Goal: Find specific page/section: Find specific page/section

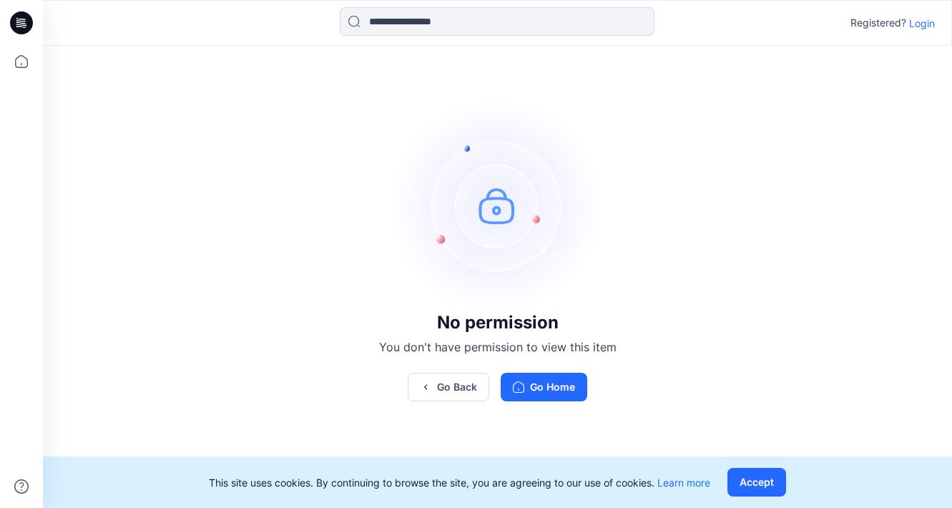
click at [924, 21] on p "Login" at bounding box center [922, 23] width 26 height 15
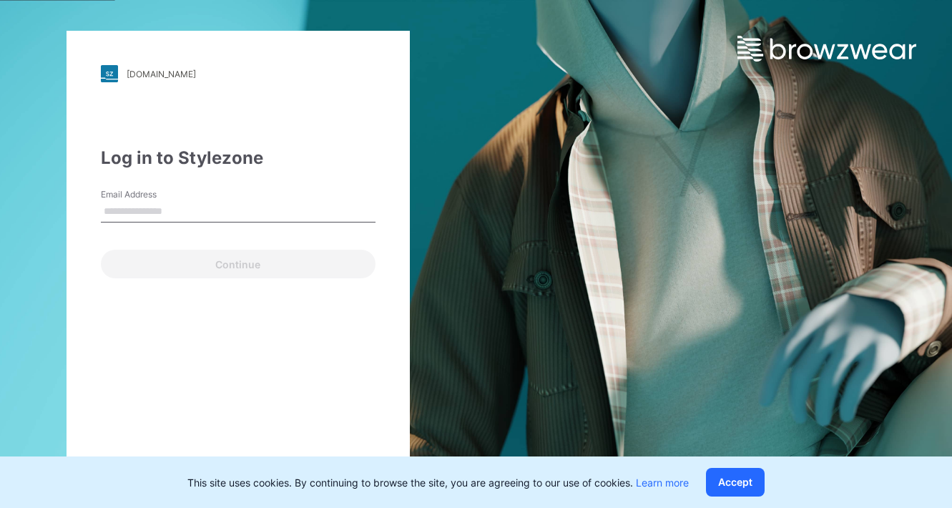
type input "**********"
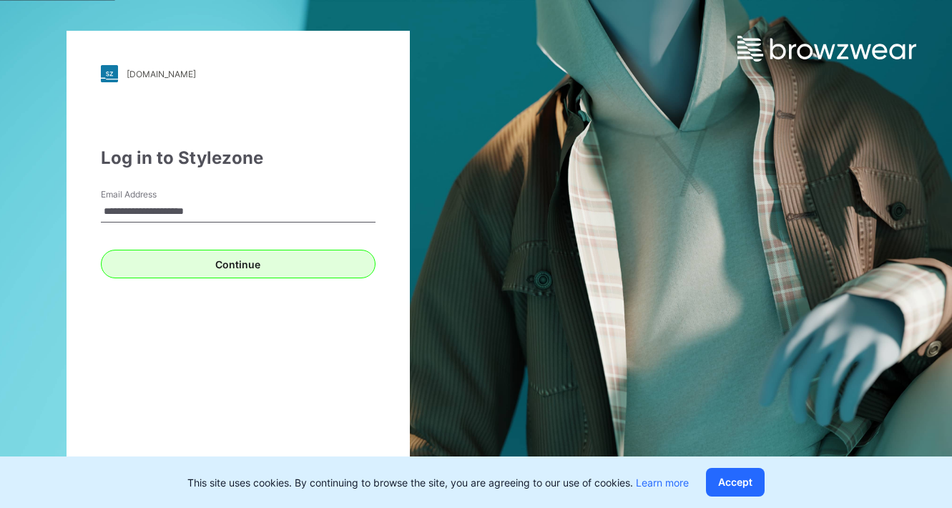
click at [197, 263] on button "Continue" at bounding box center [238, 264] width 275 height 29
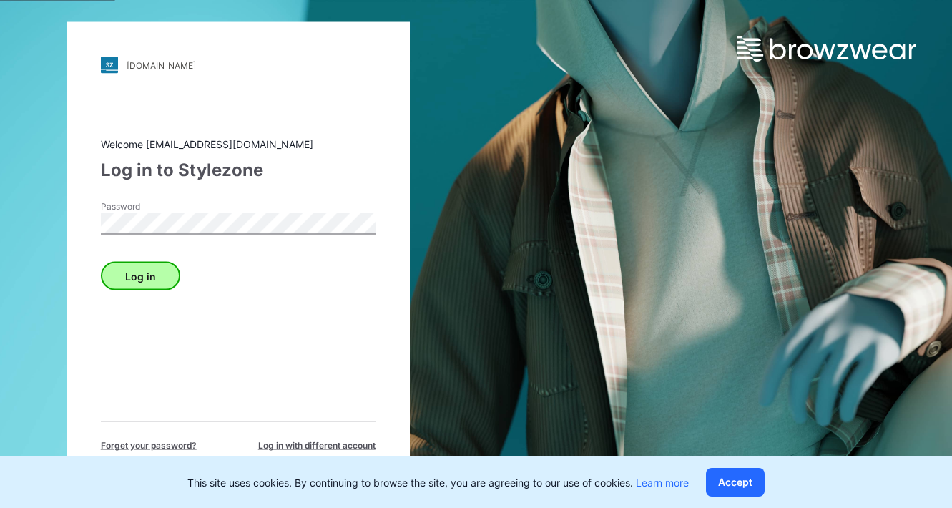
click at [154, 271] on button "Log in" at bounding box center [140, 276] width 79 height 29
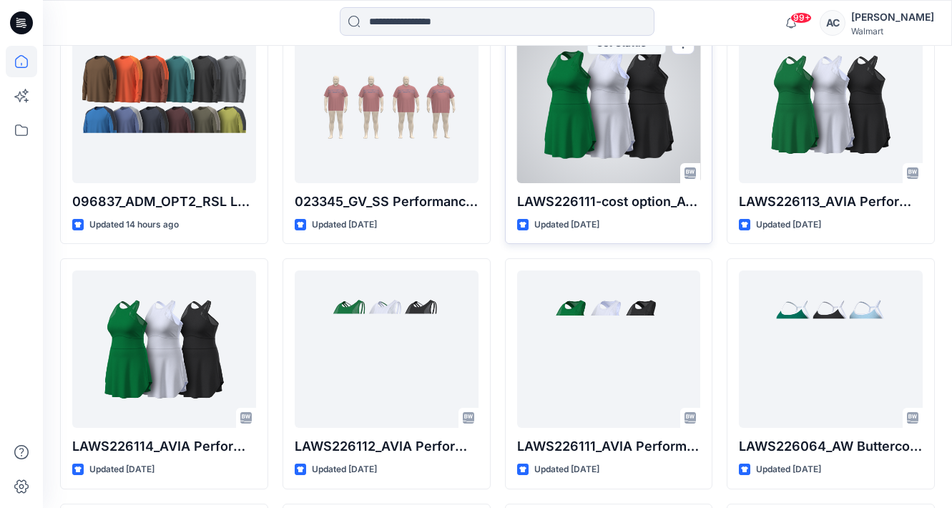
scroll to position [460, 0]
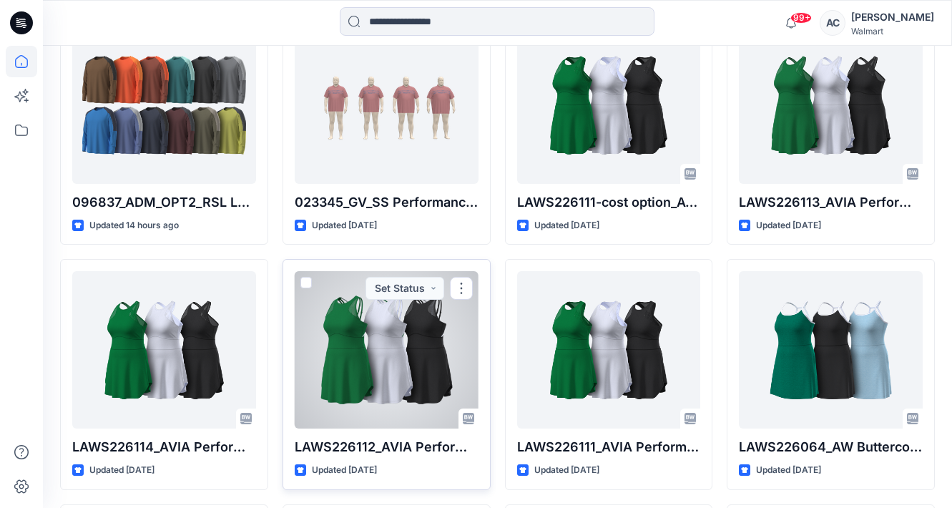
click at [425, 327] on div at bounding box center [387, 349] width 184 height 157
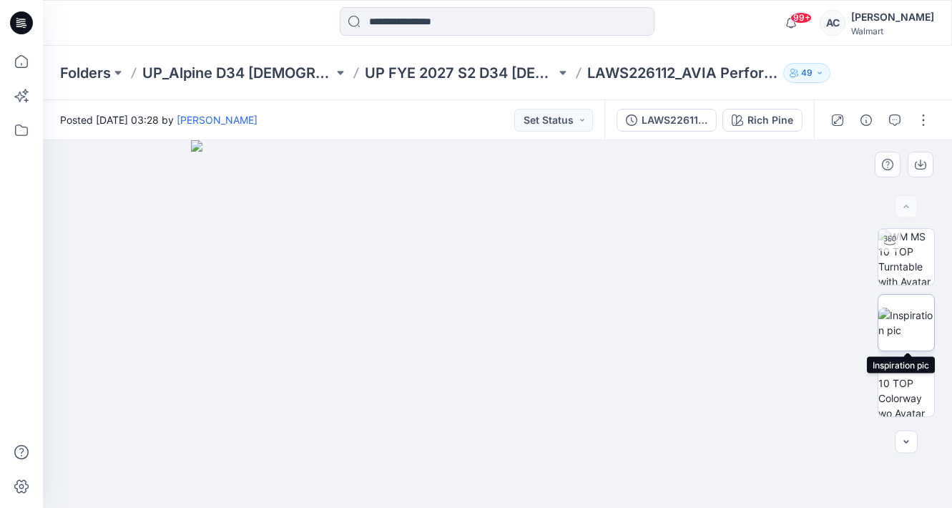
click at [917, 322] on img at bounding box center [907, 323] width 56 height 30
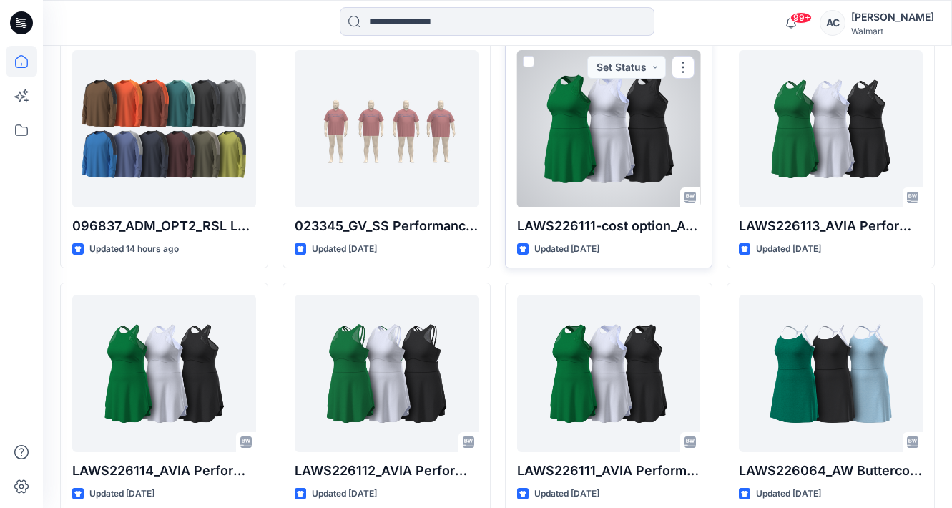
scroll to position [446, 0]
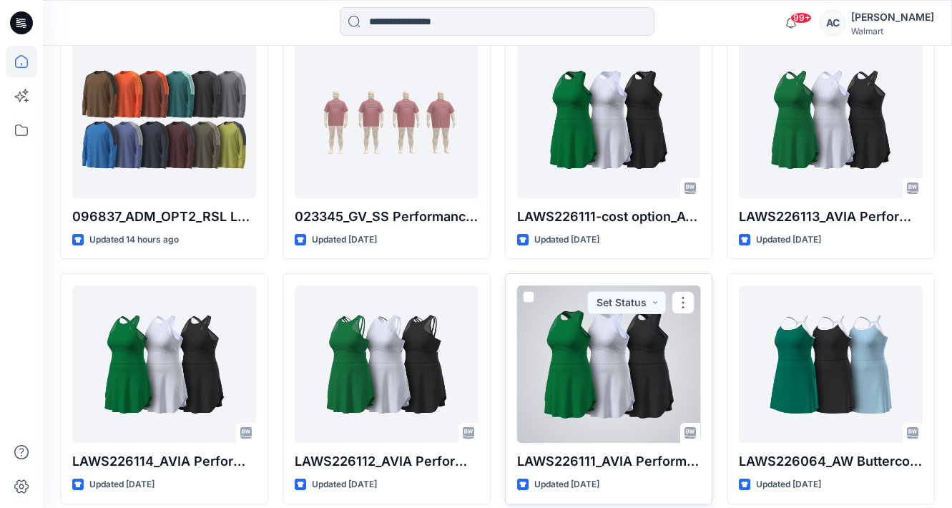
click at [623, 396] on div at bounding box center [609, 363] width 184 height 157
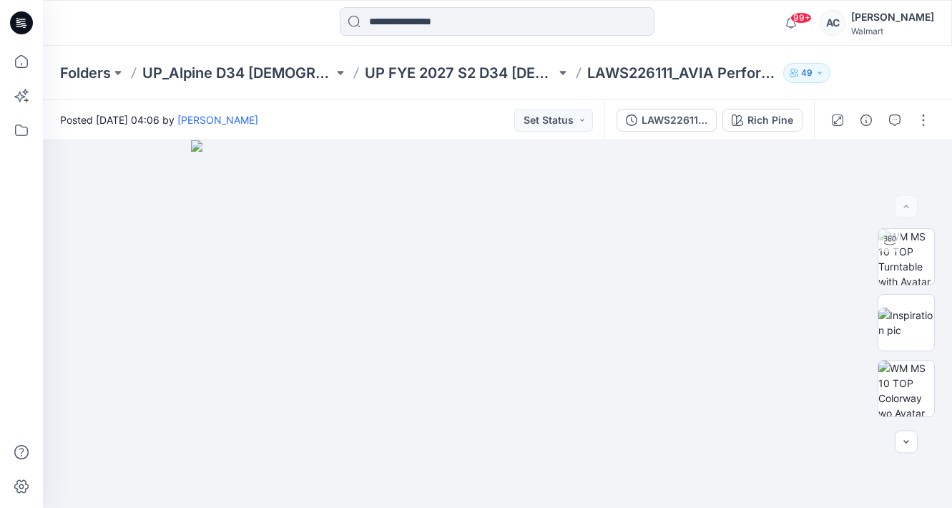
click at [890, 329] on img at bounding box center [907, 323] width 56 height 30
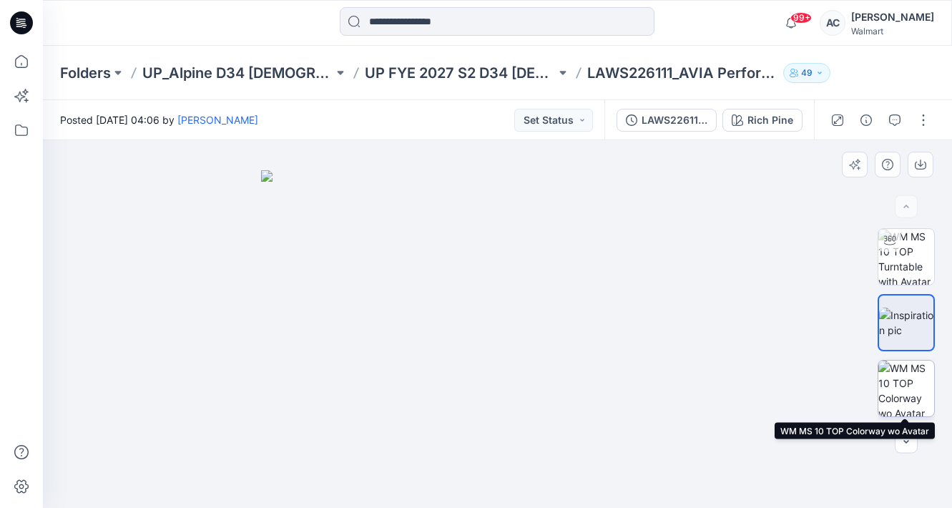
click at [887, 400] on img at bounding box center [907, 389] width 56 height 56
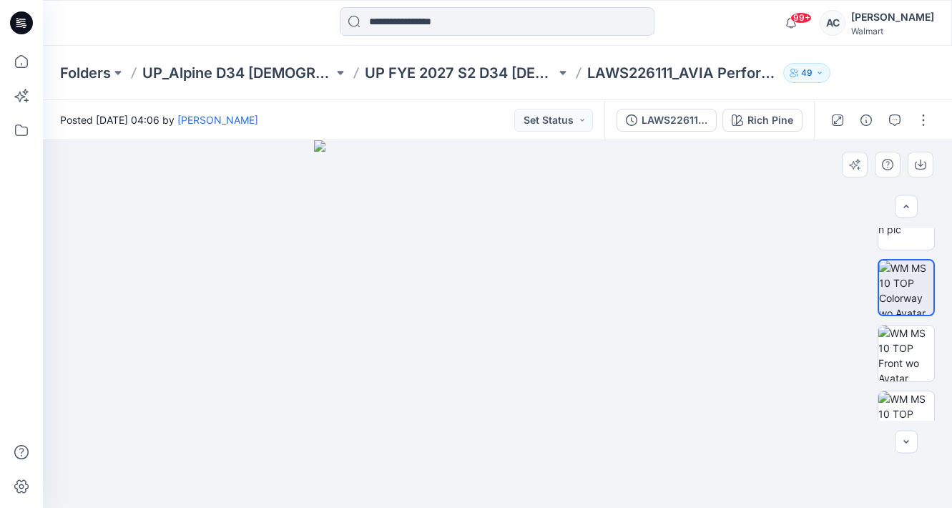
scroll to position [103, 0]
click at [890, 358] on img at bounding box center [907, 351] width 56 height 56
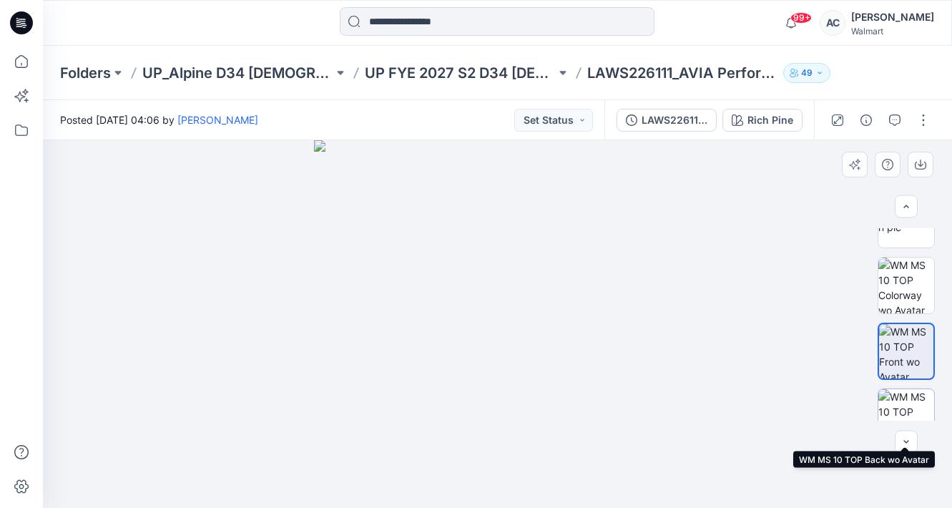
click at [902, 402] on img at bounding box center [907, 417] width 56 height 56
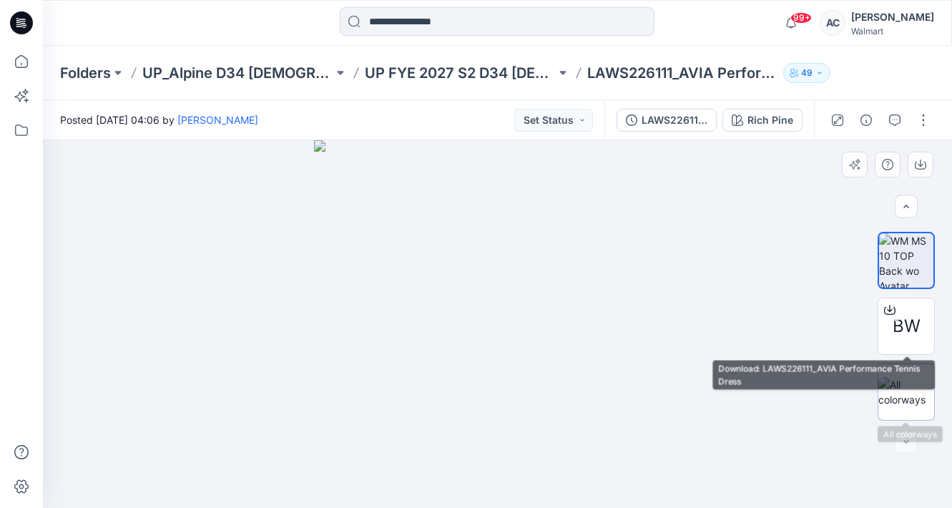
scroll to position [0, 0]
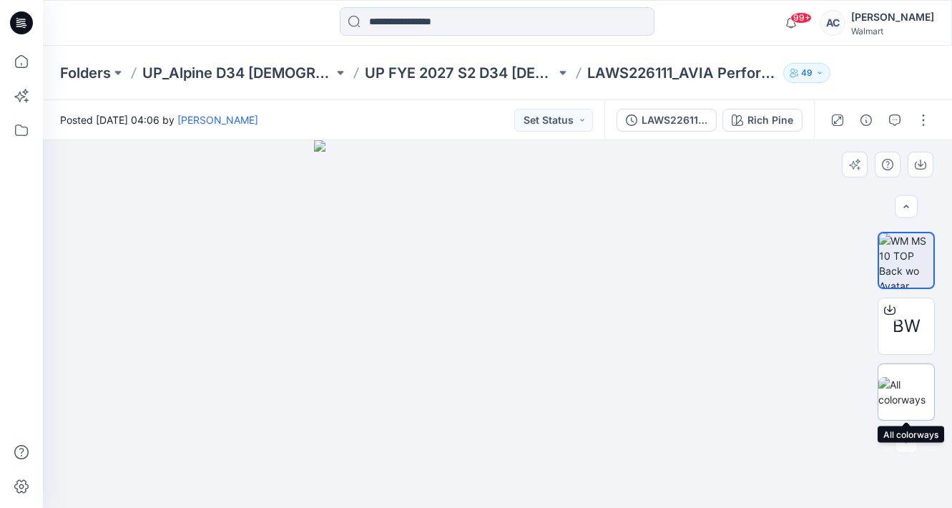
click at [892, 401] on img at bounding box center [907, 392] width 56 height 30
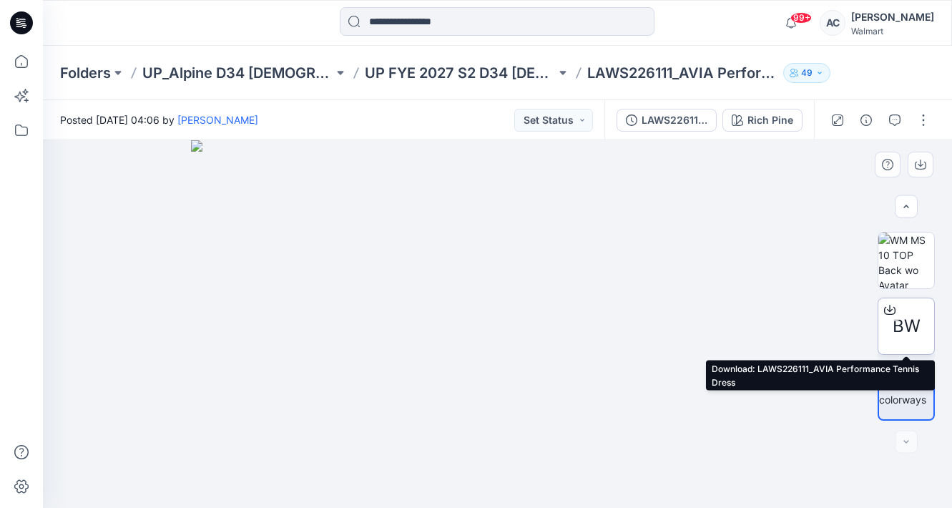
click at [897, 343] on div "BW" at bounding box center [906, 326] width 57 height 57
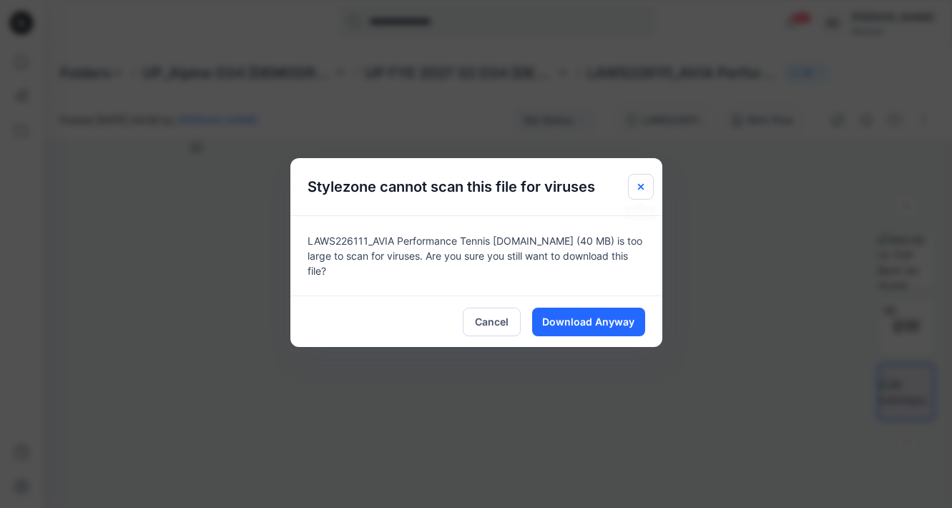
click at [642, 190] on icon "Close" at bounding box center [640, 186] width 11 height 11
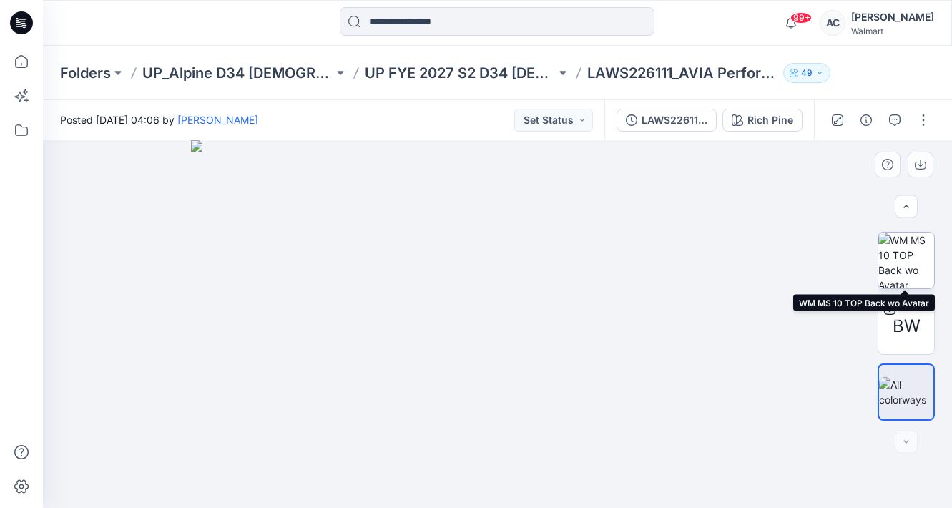
click at [906, 268] on img at bounding box center [907, 261] width 56 height 56
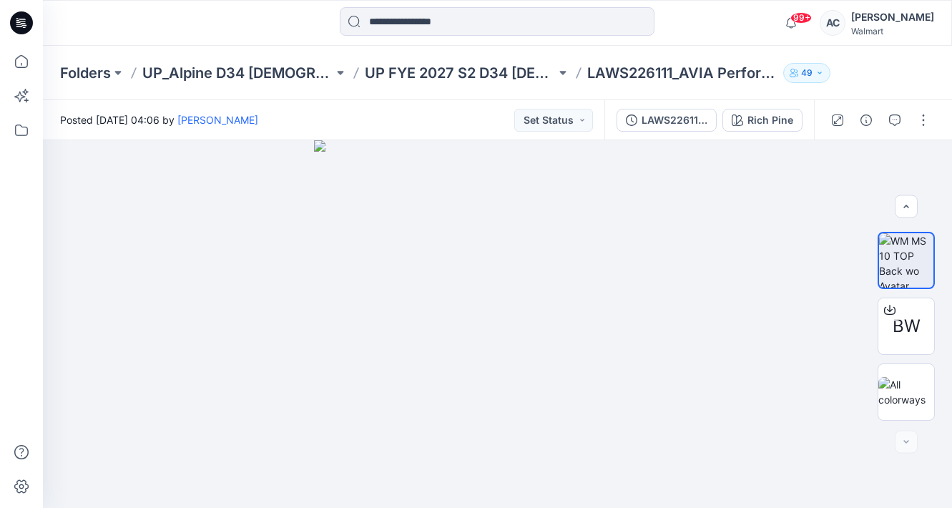
scroll to position [446, 0]
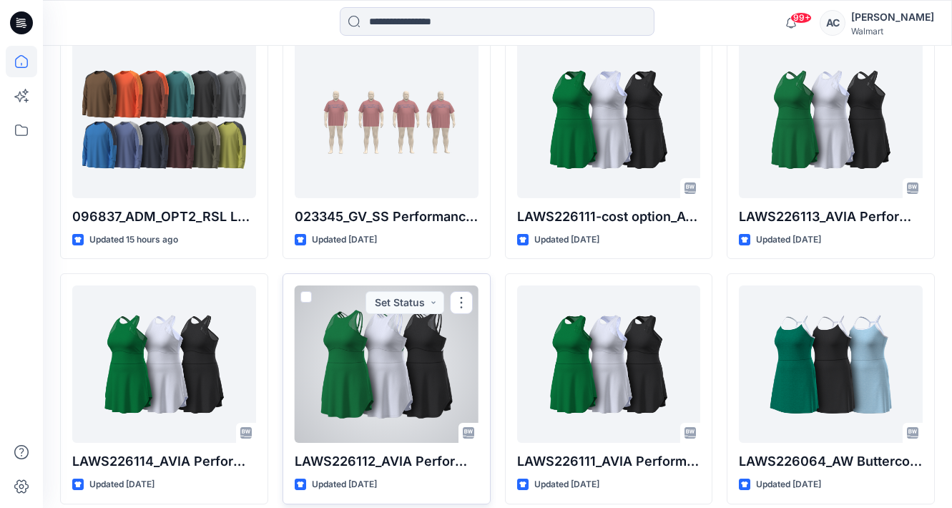
click at [383, 343] on div at bounding box center [387, 363] width 184 height 157
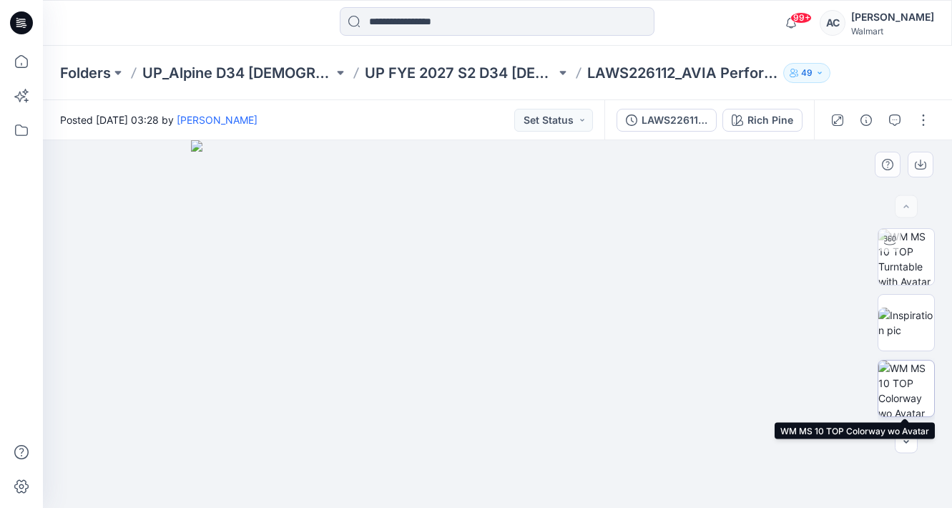
click at [899, 391] on img at bounding box center [907, 389] width 56 height 56
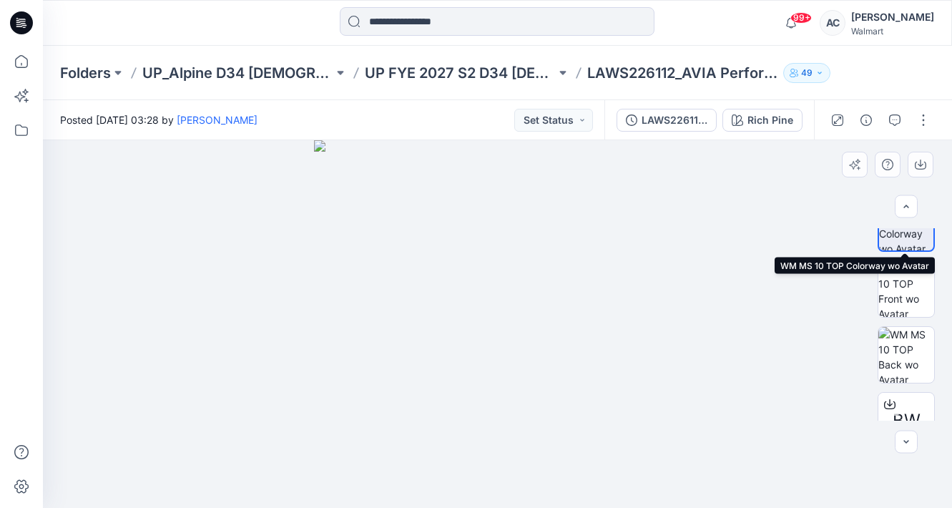
scroll to position [167, 0]
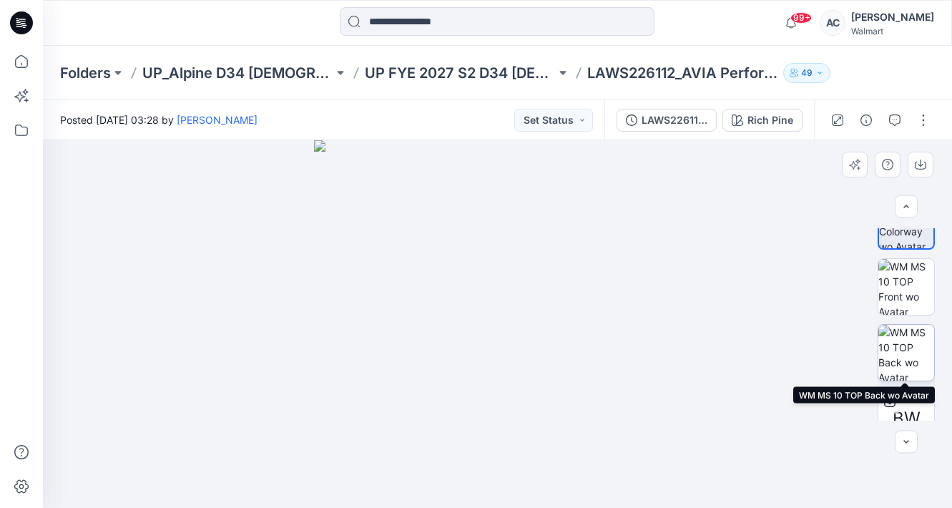
click at [897, 355] on img at bounding box center [907, 353] width 56 height 56
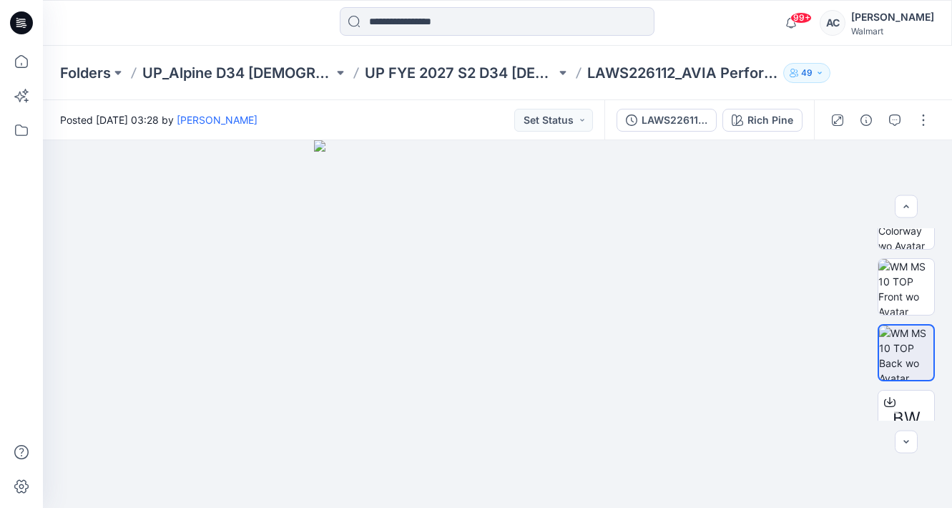
scroll to position [446, 0]
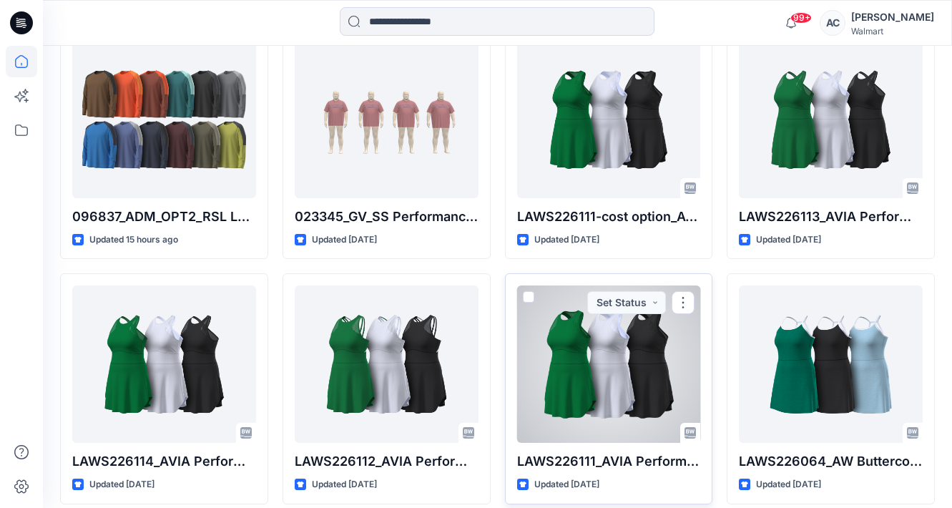
click at [630, 386] on div at bounding box center [609, 363] width 184 height 157
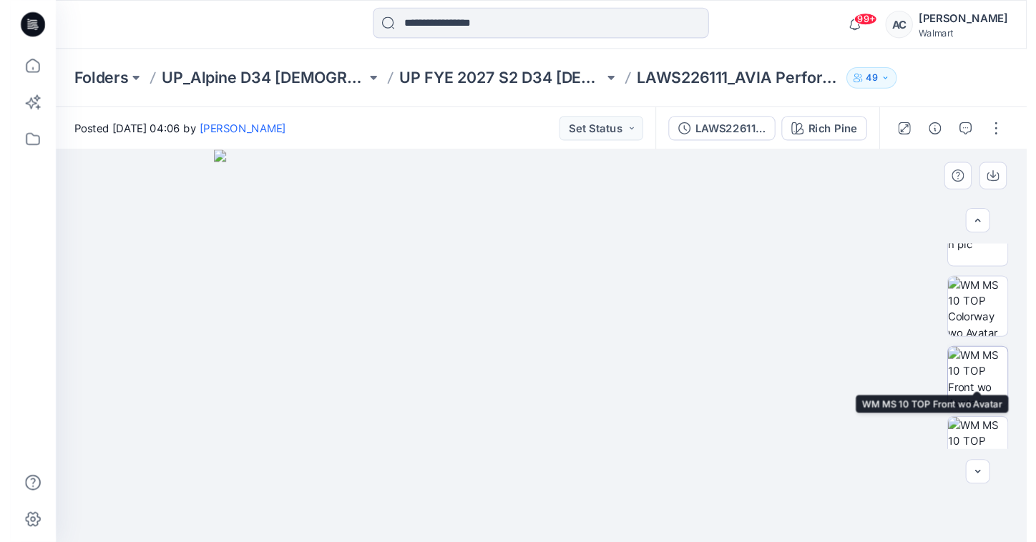
scroll to position [121, 0]
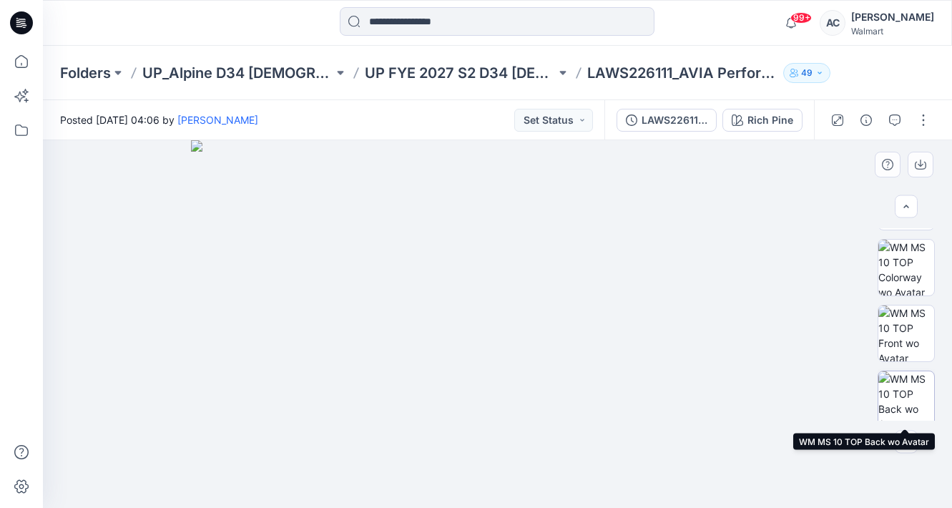
click at [899, 392] on img at bounding box center [907, 399] width 56 height 56
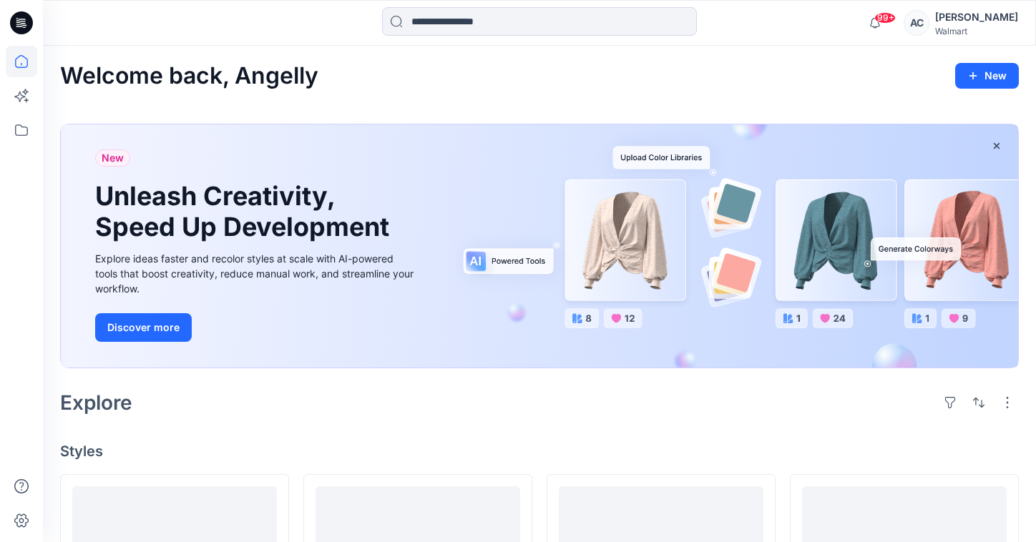
scroll to position [446, 0]
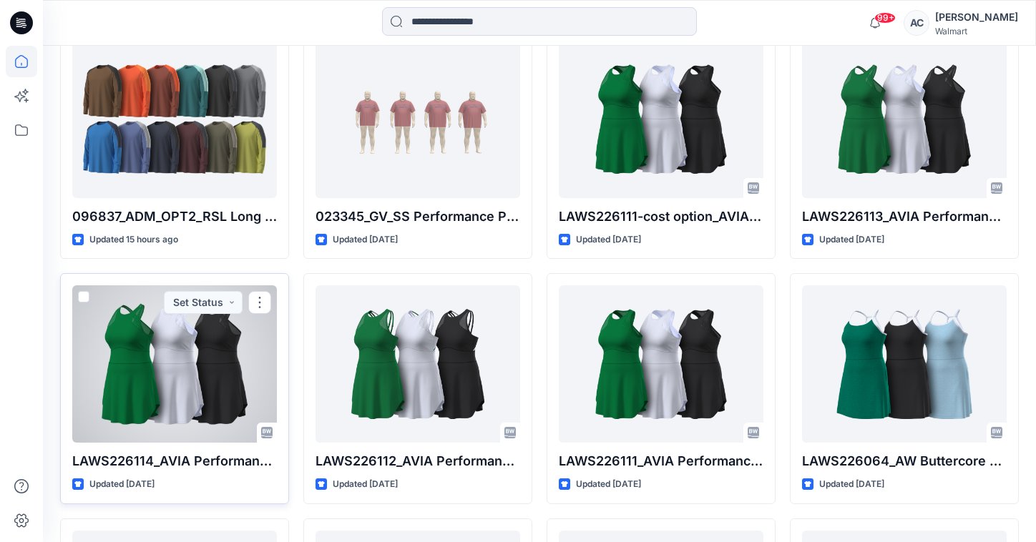
click at [220, 345] on div at bounding box center [174, 363] width 205 height 157
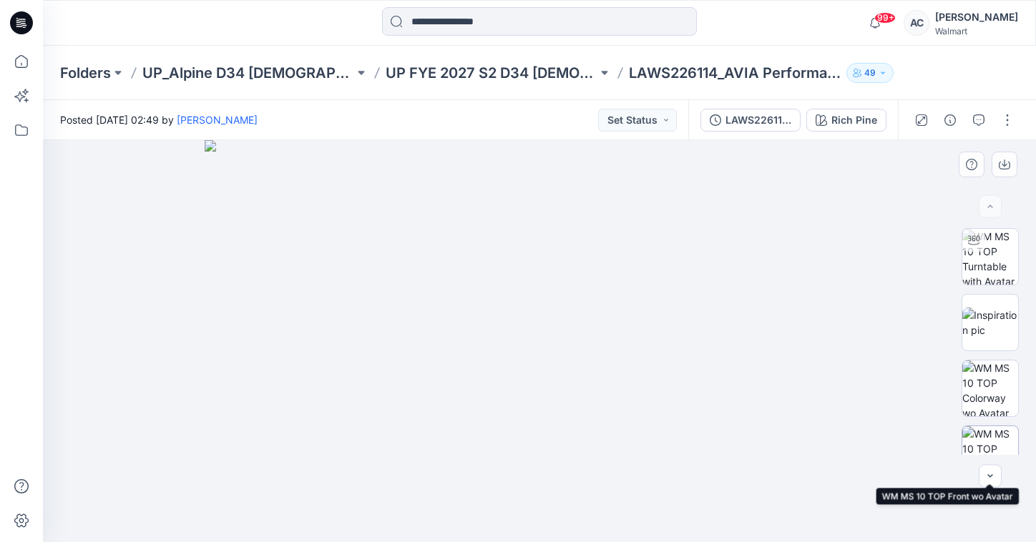
click at [952, 432] on img at bounding box center [990, 454] width 56 height 56
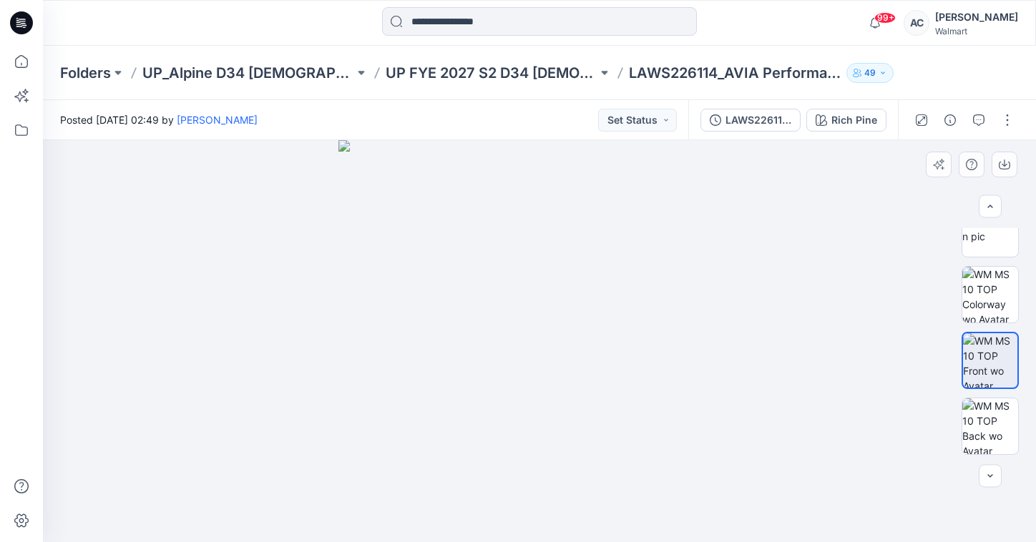
scroll to position [103, 0]
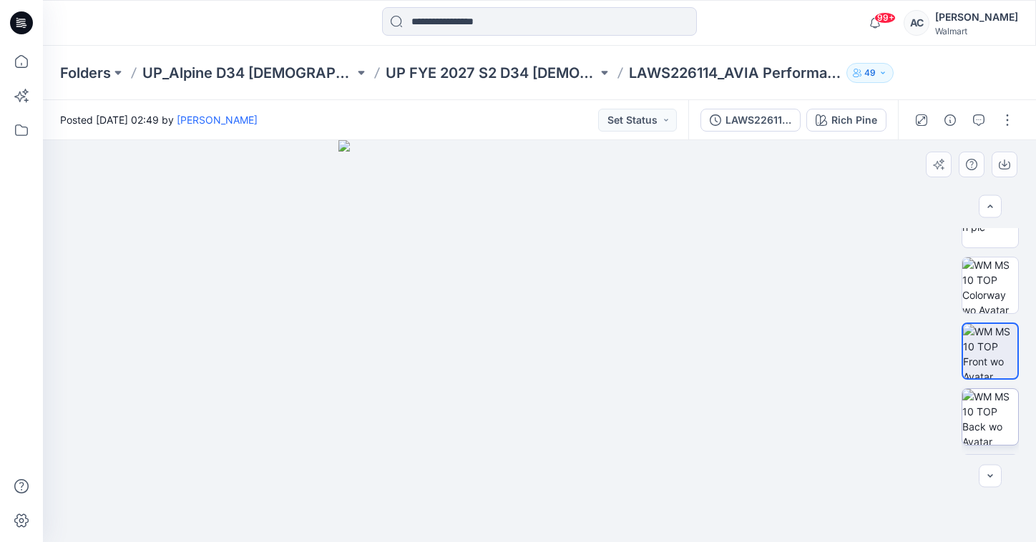
click at [952, 430] on img at bounding box center [990, 417] width 56 height 56
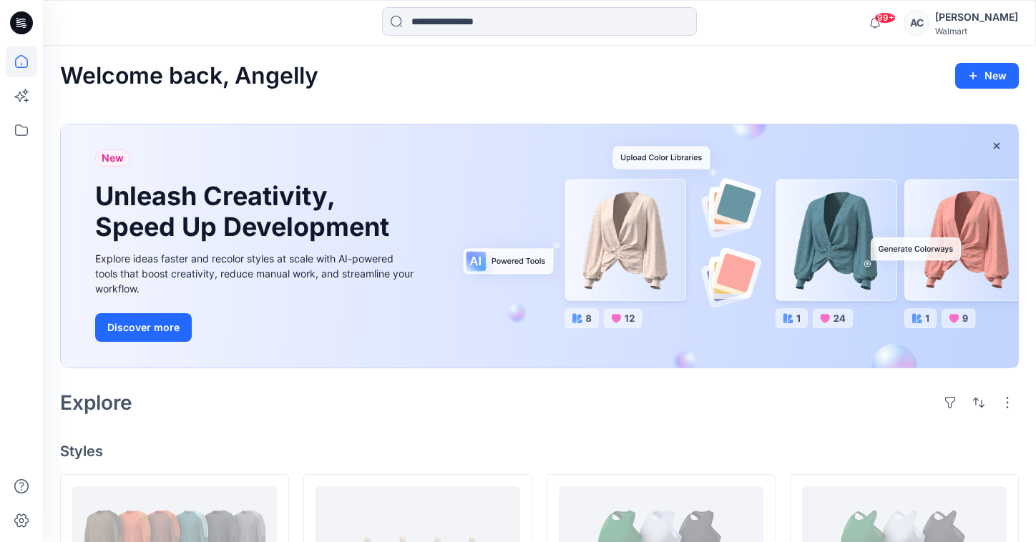
scroll to position [446, 0]
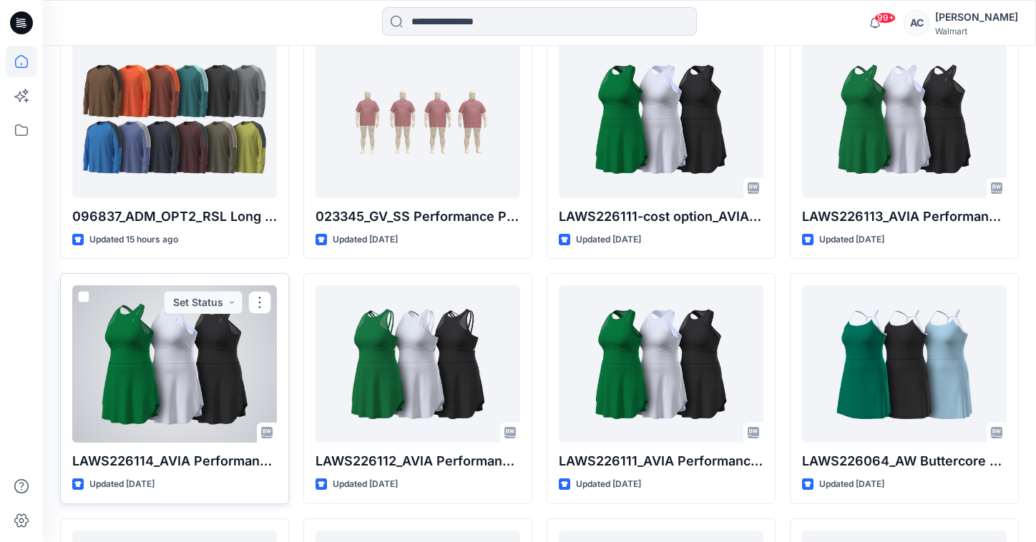
click at [232, 352] on div at bounding box center [174, 363] width 205 height 157
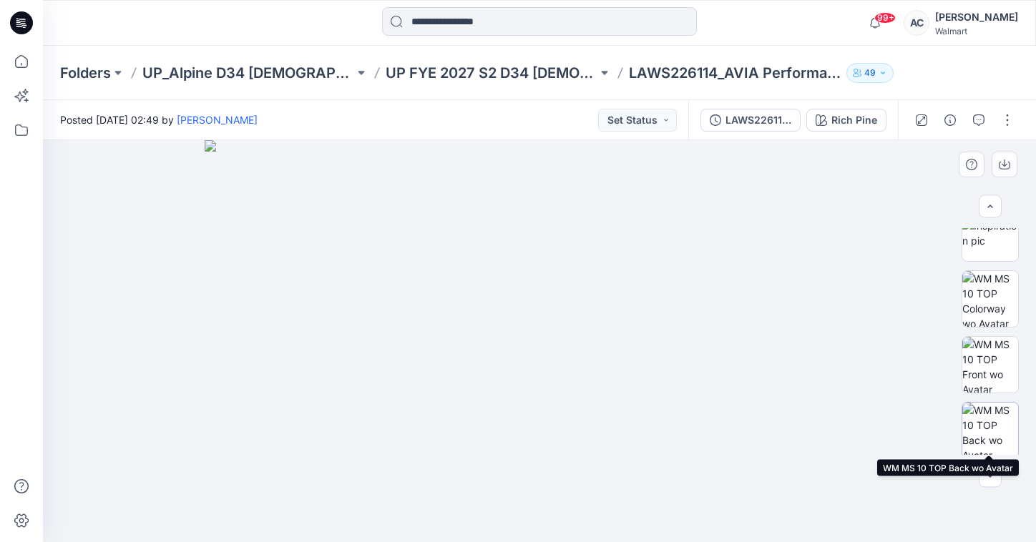
scroll to position [143, 0]
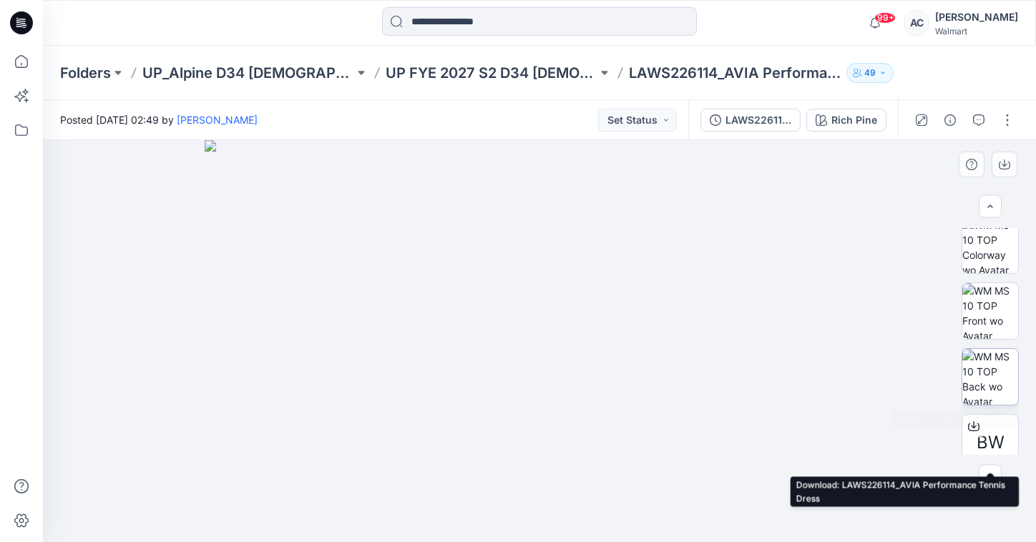
drag, startPoint x: 997, startPoint y: 414, endPoint x: 999, endPoint y: 381, distance: 33.7
click at [952, 381] on img at bounding box center [990, 377] width 56 height 56
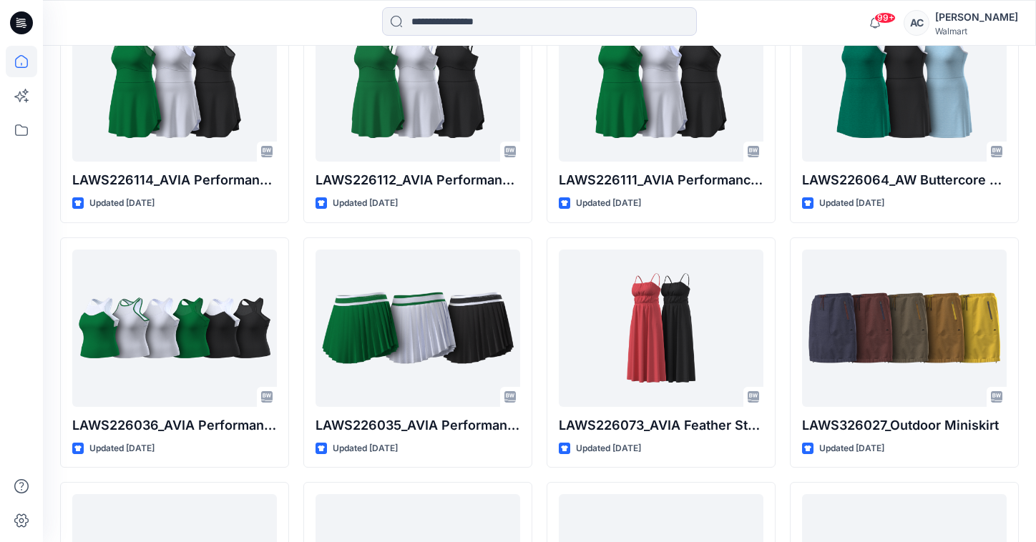
scroll to position [721, 0]
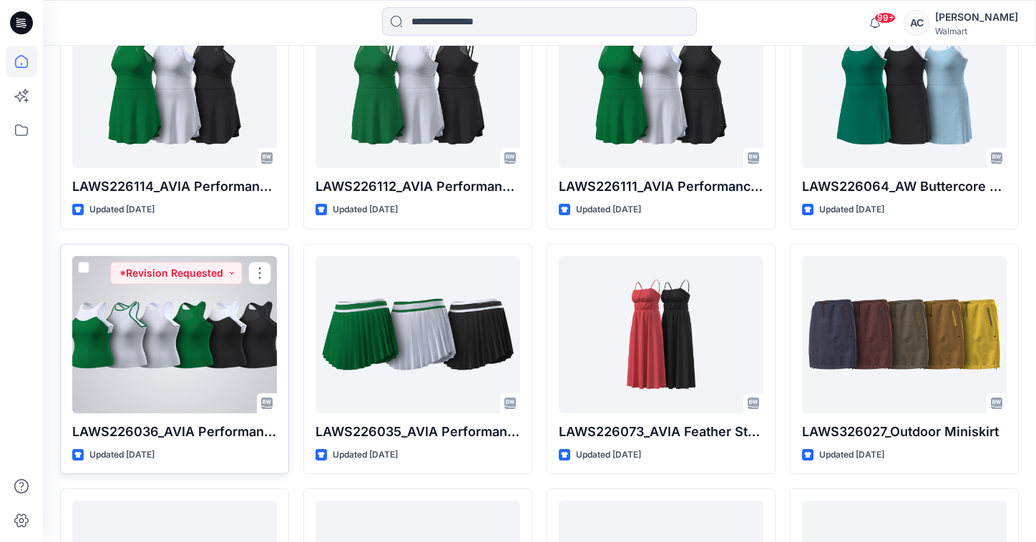
click at [213, 343] on div at bounding box center [174, 334] width 205 height 157
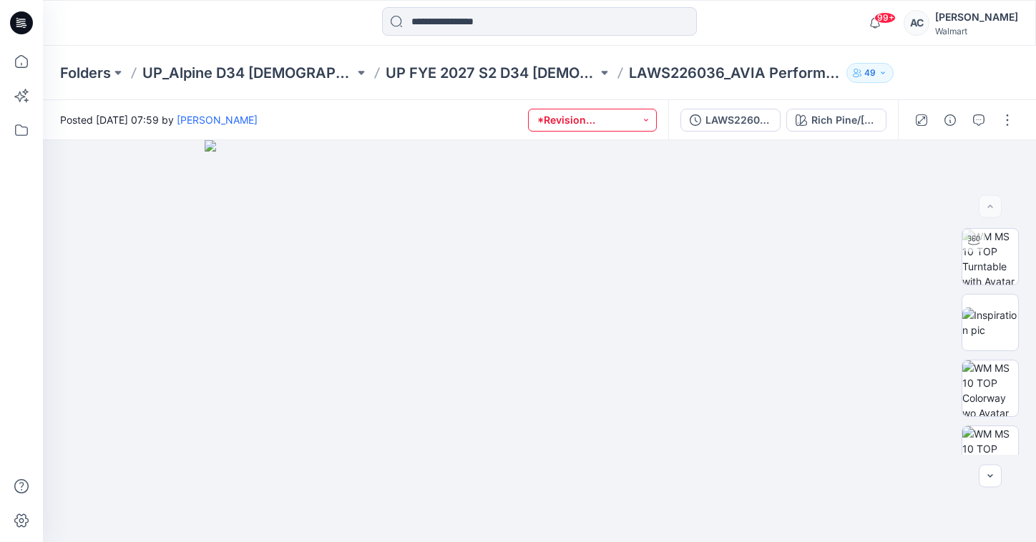
click at [633, 119] on button "*Revision Requested" at bounding box center [592, 120] width 129 height 23
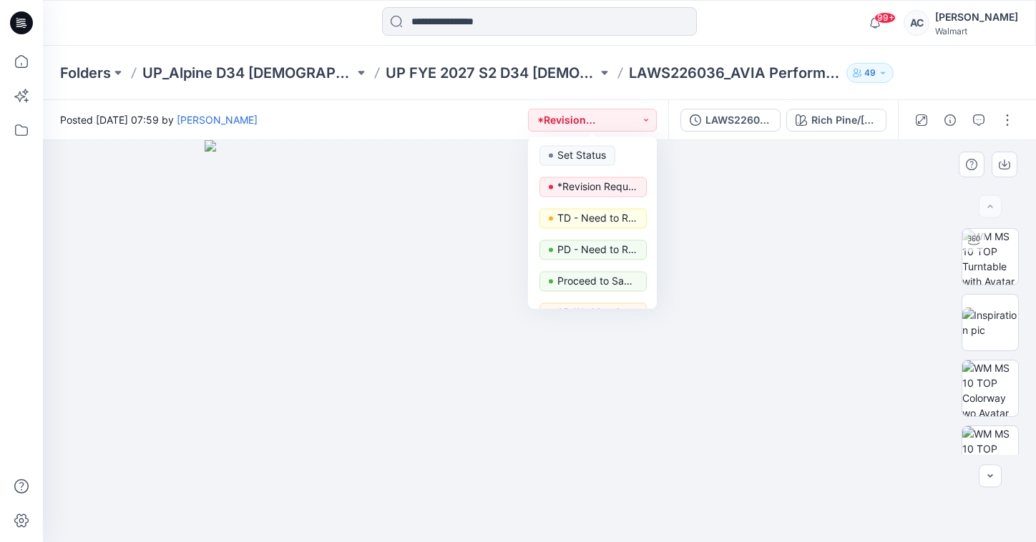
click at [779, 193] on img at bounding box center [540, 341] width 670 height 402
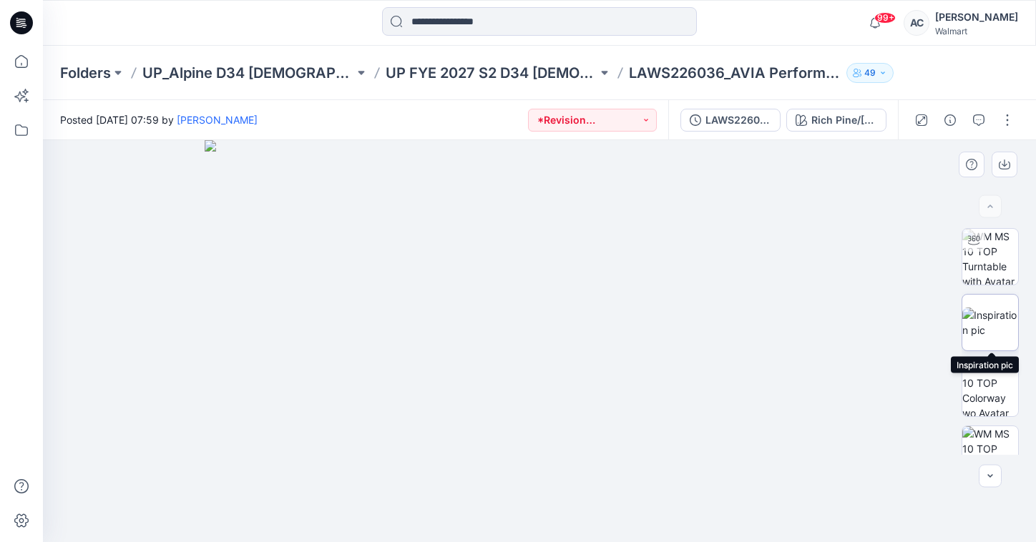
click at [952, 316] on img at bounding box center [990, 323] width 56 height 30
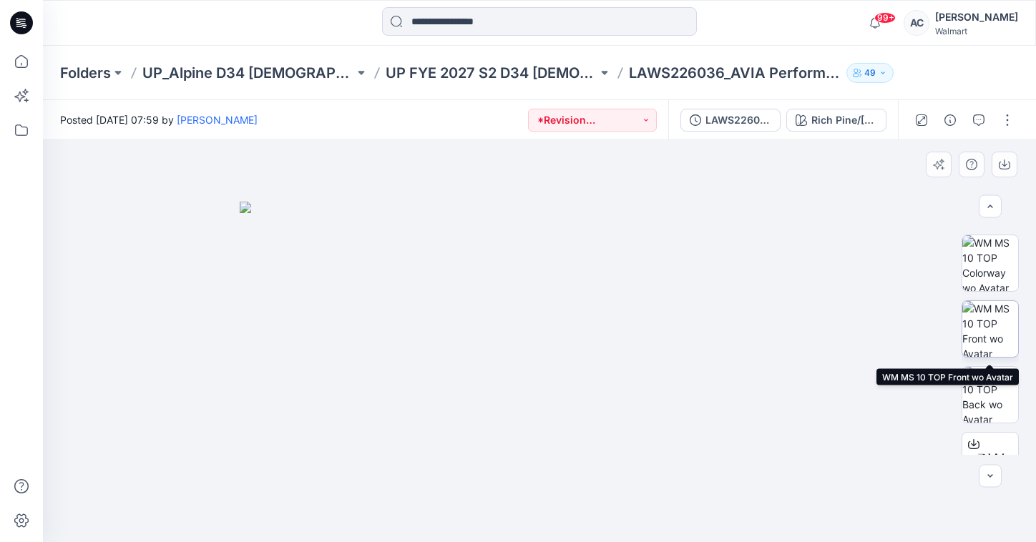
scroll to position [129, 0]
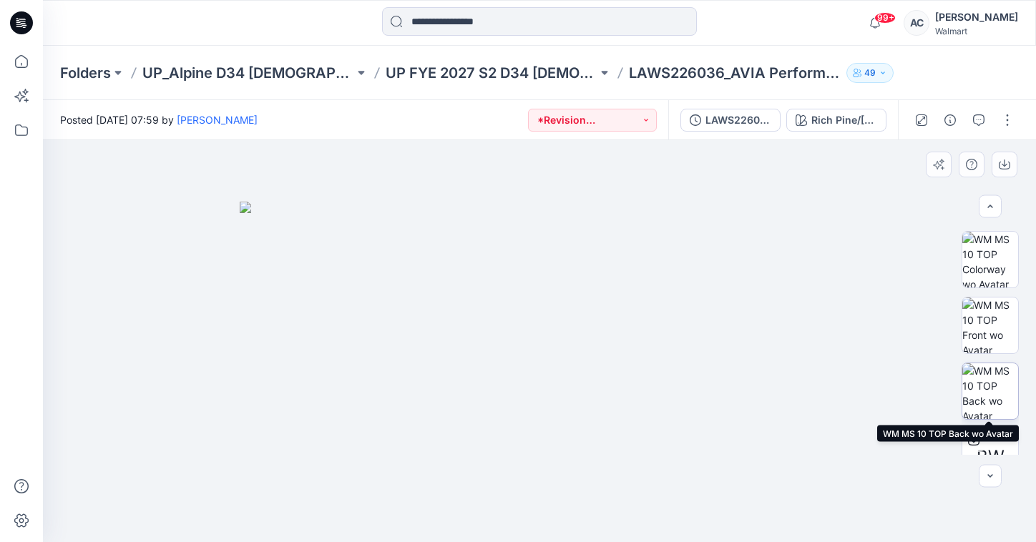
click at [952, 381] on img at bounding box center [990, 391] width 56 height 56
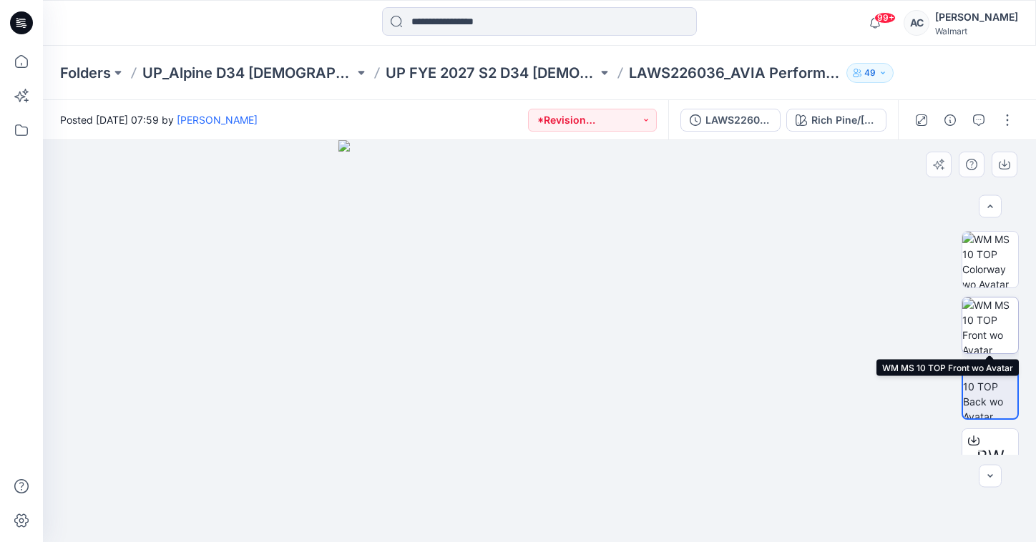
click at [952, 336] on img at bounding box center [990, 326] width 56 height 56
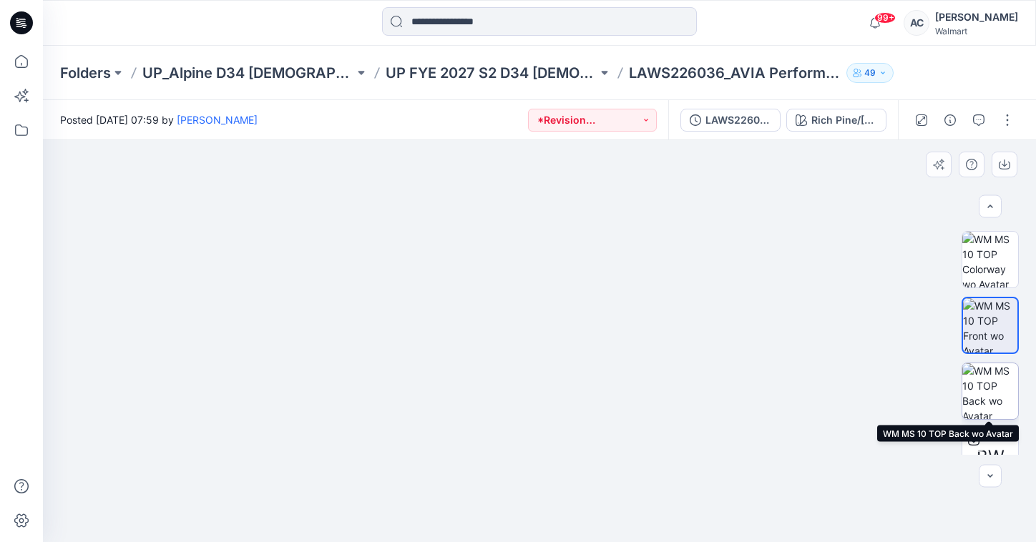
click at [952, 391] on img at bounding box center [990, 391] width 56 height 56
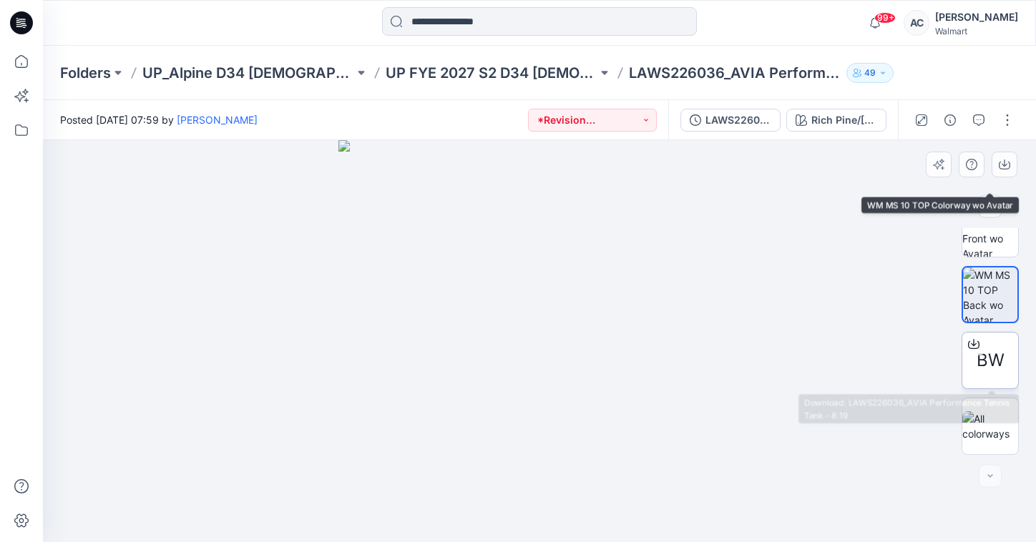
scroll to position [0, 0]
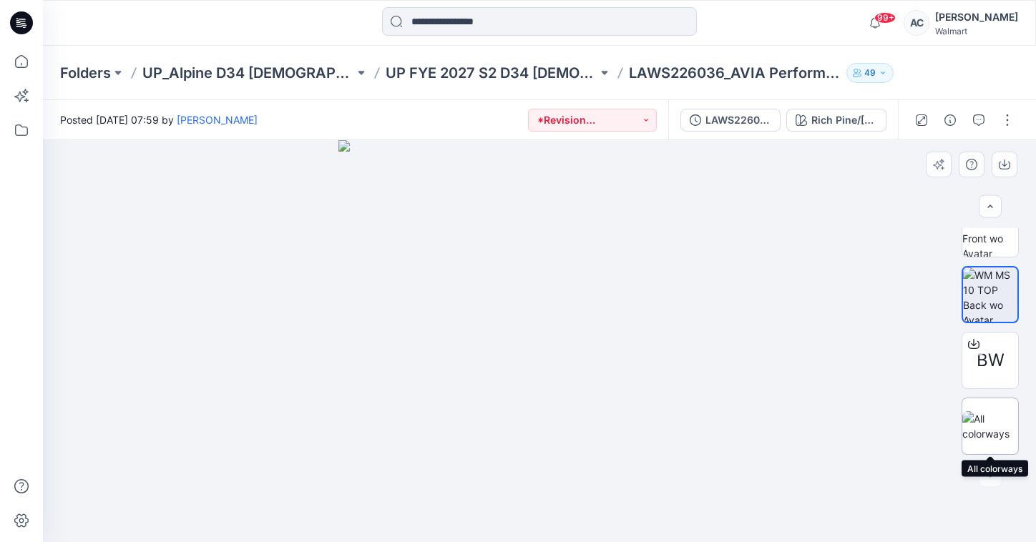
click at [952, 412] on img at bounding box center [990, 426] width 56 height 30
